Goal: Information Seeking & Learning: Learn about a topic

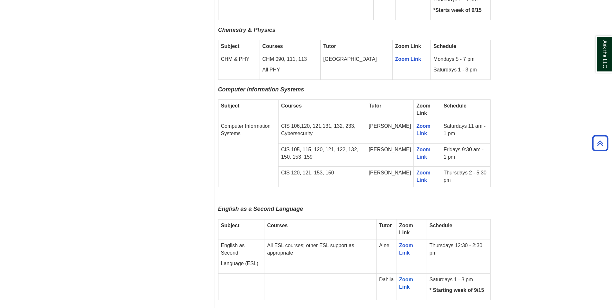
scroll to position [739, 0]
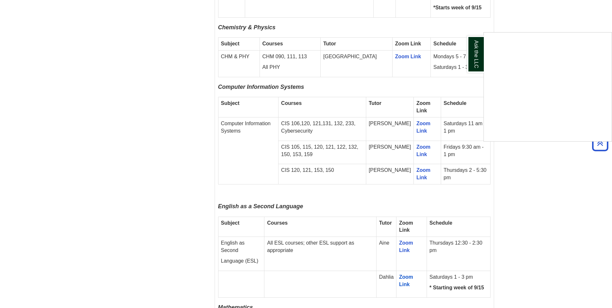
drag, startPoint x: 289, startPoint y: 114, endPoint x: 347, endPoint y: 112, distance: 58.5
click at [347, 112] on div "Ask the LLC" at bounding box center [306, 154] width 612 height 308
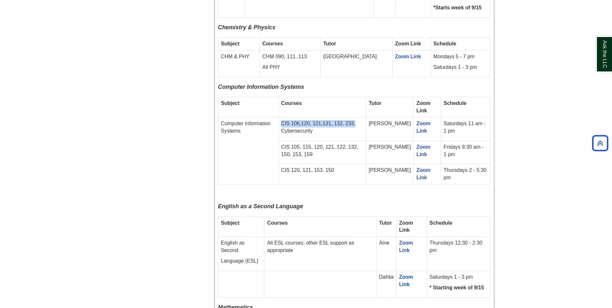
drag, startPoint x: 369, startPoint y: 114, endPoint x: 286, endPoint y: 116, distance: 83.0
click at [286, 117] on td "CIS 106,120, 121,131, 132, 233, Cybersecurity" at bounding box center [323, 128] width 88 height 23
click at [354, 121] on p "CIS 106,120, 121,131, 132, 233, Cybersecurity" at bounding box center [322, 127] width 82 height 15
drag, startPoint x: 328, startPoint y: 123, endPoint x: 318, endPoint y: 128, distance: 10.9
click at [318, 128] on td "CIS 106,120, 121,131, 132, 233, Cybersecurity" at bounding box center [323, 128] width 88 height 23
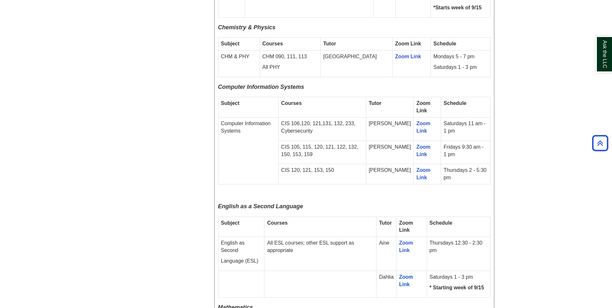
click at [339, 120] on p "CIS 106,120, 121,131, 132, 233, Cybersecurity" at bounding box center [322, 127] width 82 height 15
drag, startPoint x: 289, startPoint y: 114, endPoint x: 322, endPoint y: 126, distance: 35.4
click at [322, 126] on p "CIS 106,120, 121,131, 132, 233, Cybersecurity" at bounding box center [322, 127] width 82 height 15
click at [324, 125] on p "CIS 106,120, 121,131, 132, 233, Cybersecurity" at bounding box center [322, 127] width 82 height 15
drag, startPoint x: 288, startPoint y: 137, endPoint x: 311, endPoint y: 140, distance: 23.3
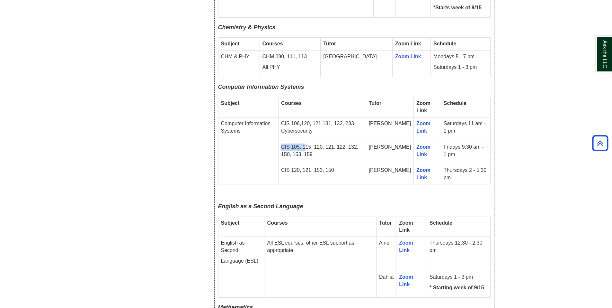
click at [311, 143] on p "CIS 105, 115, 120, 121, 122, 132, 150, 153, 159" at bounding box center [322, 150] width 82 height 15
drag, startPoint x: 59, startPoint y: 144, endPoint x: 56, endPoint y: 140, distance: 5.2
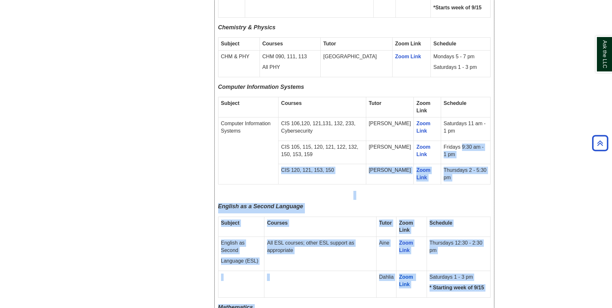
drag, startPoint x: 457, startPoint y: 139, endPoint x: 495, endPoint y: 143, distance: 37.8
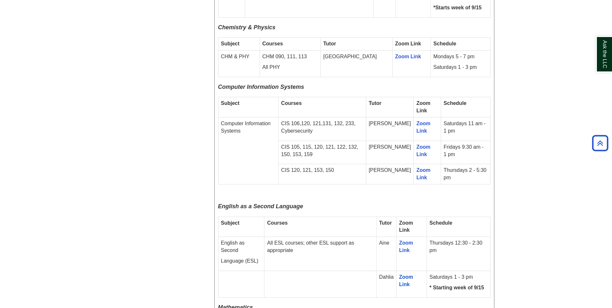
click at [458, 121] on td "Saturdays 11 am - 1 pm" at bounding box center [466, 128] width 50 height 23
drag, startPoint x: 465, startPoint y: 116, endPoint x: 488, endPoint y: 118, distance: 23.6
click at [488, 118] on td "Saturdays 11 am - 1 pm" at bounding box center [466, 128] width 50 height 23
click at [487, 119] on td "Saturdays 11 am - 1 pm" at bounding box center [466, 128] width 50 height 23
